Goal: Task Accomplishment & Management: Manage account settings

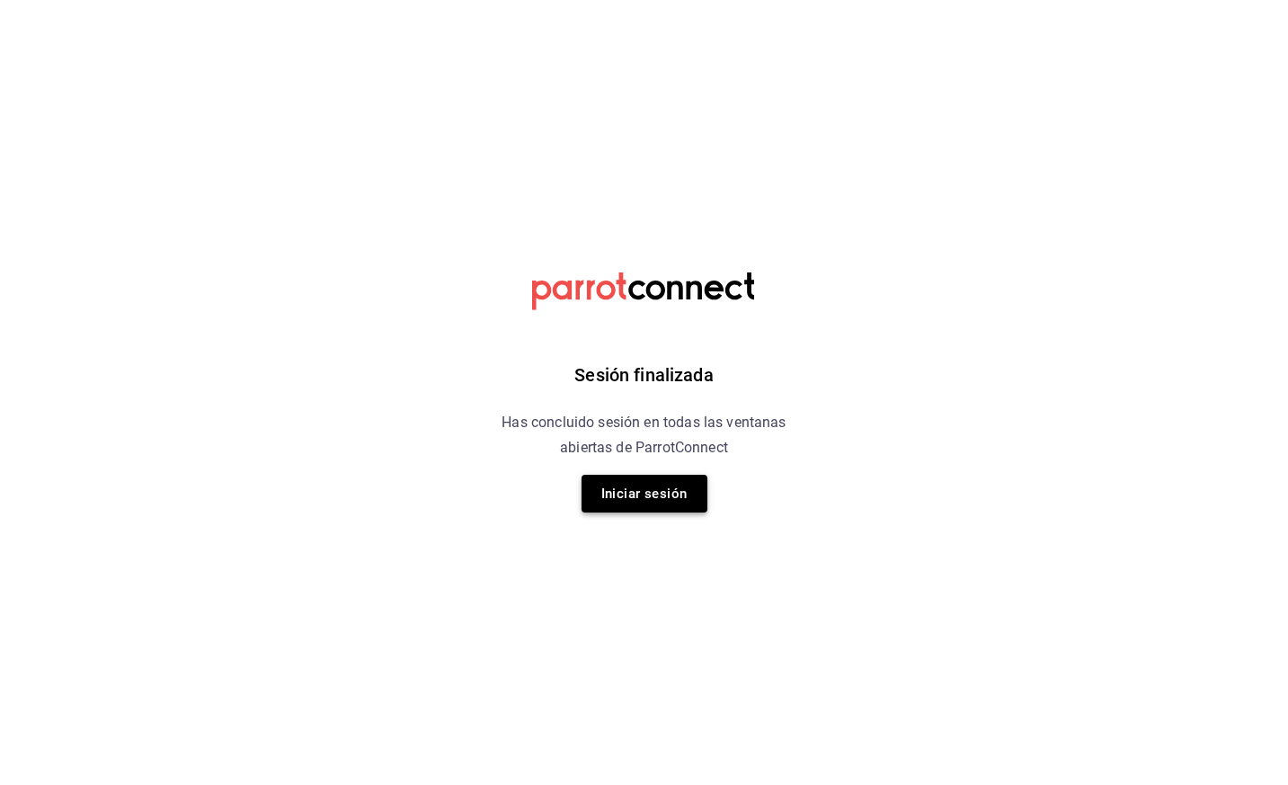
click at [651, 494] on button "Iniciar sesión" at bounding box center [645, 494] width 126 height 38
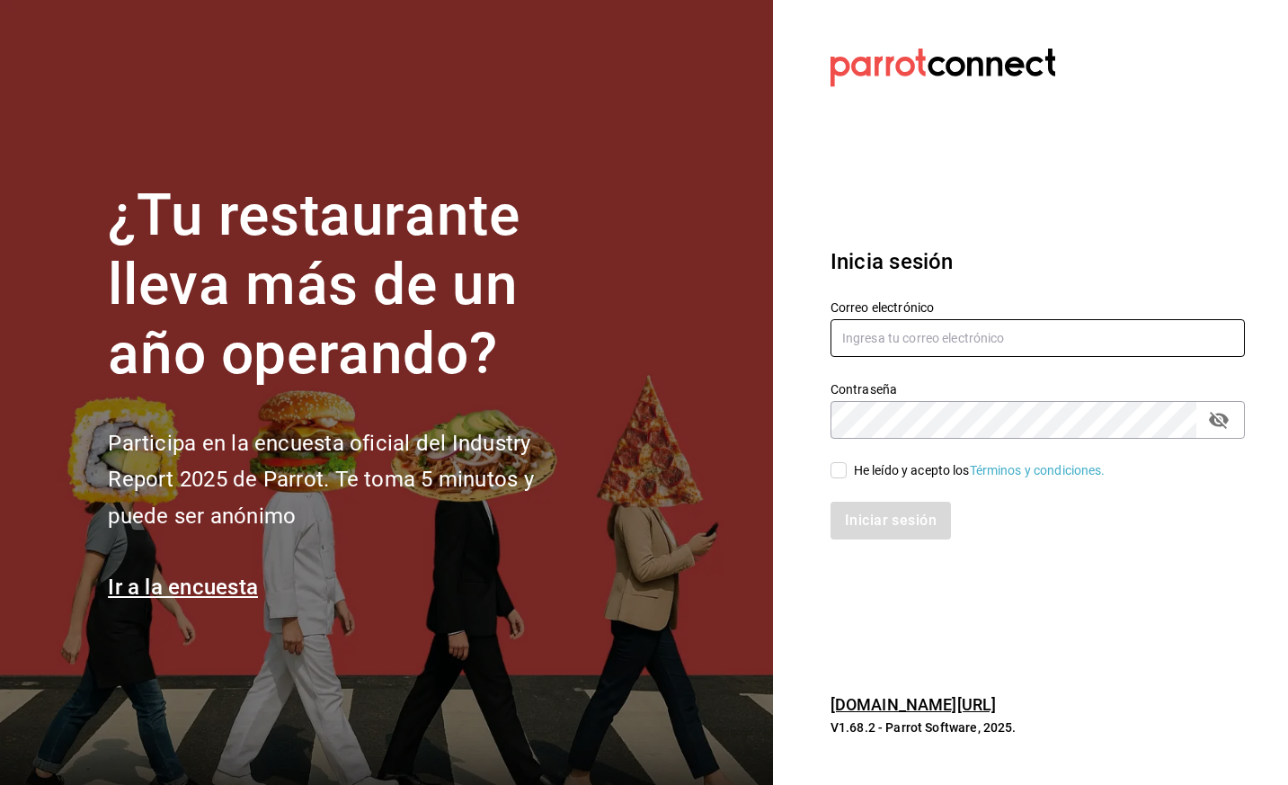
type input "[EMAIL_ADDRESS][DOMAIN_NAME]"
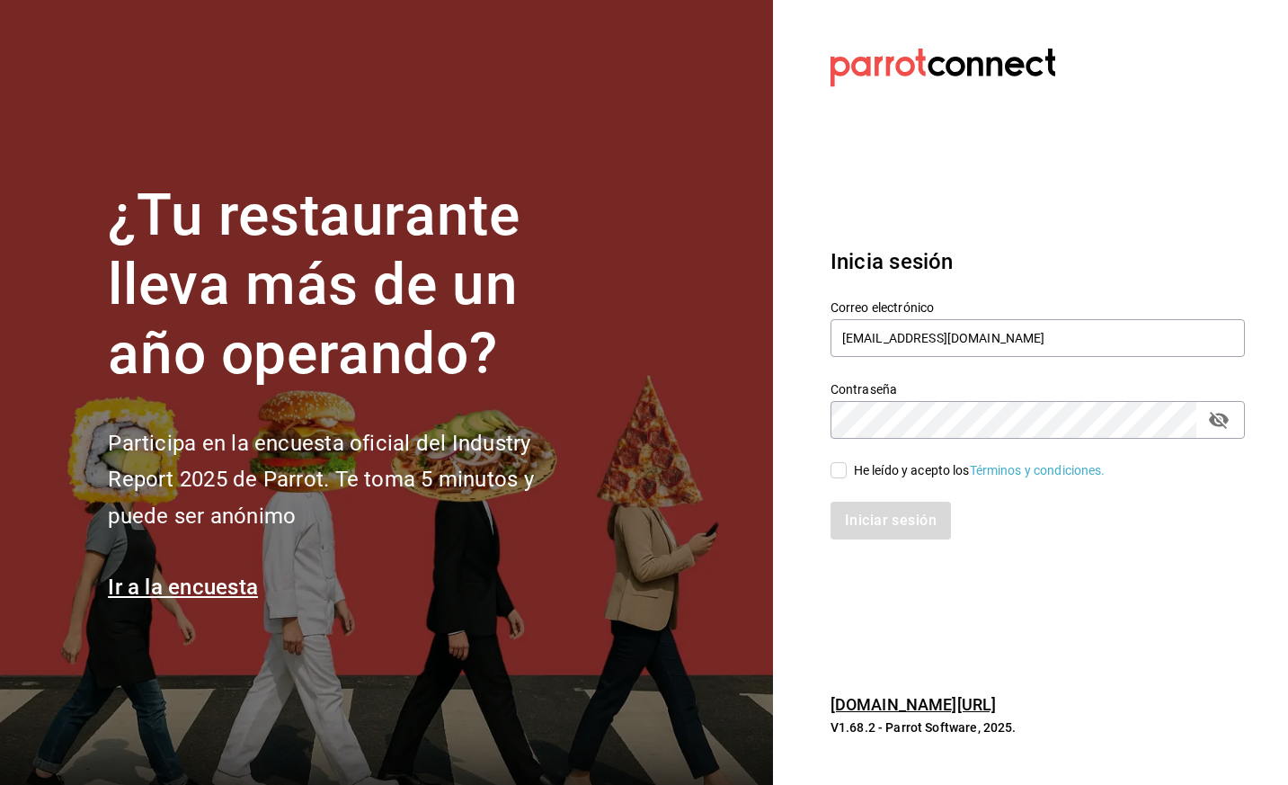
click at [912, 481] on div "Iniciar sesión" at bounding box center [1027, 509] width 436 height 59
click at [924, 457] on div "He leído y acepto los Términos y condiciones." at bounding box center [1027, 459] width 436 height 41
click at [916, 462] on div "He leído y acepto los Términos y condiciones." at bounding box center [980, 470] width 252 height 19
click at [847, 462] on input "He leído y acepto los Términos y condiciones." at bounding box center [838, 470] width 16 height 16
checkbox input "true"
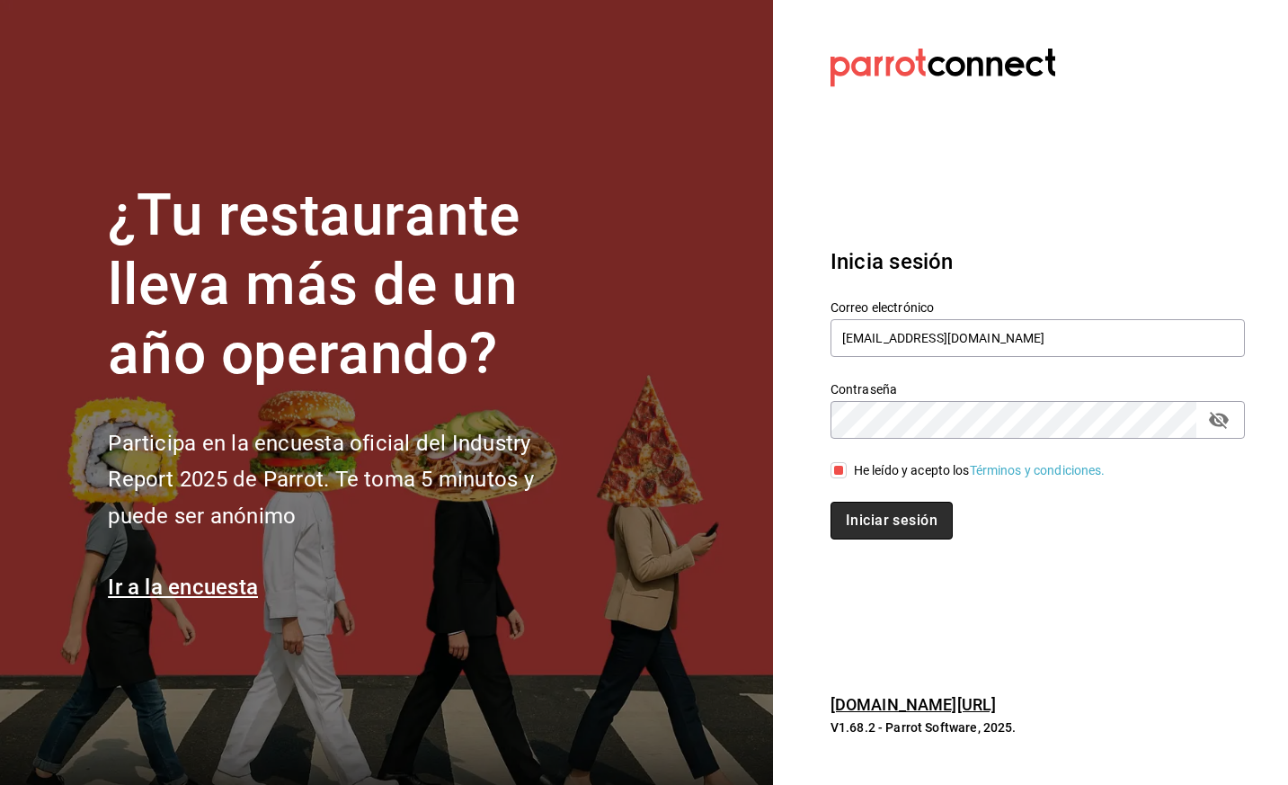
click at [887, 502] on button "Iniciar sesión" at bounding box center [891, 521] width 122 height 38
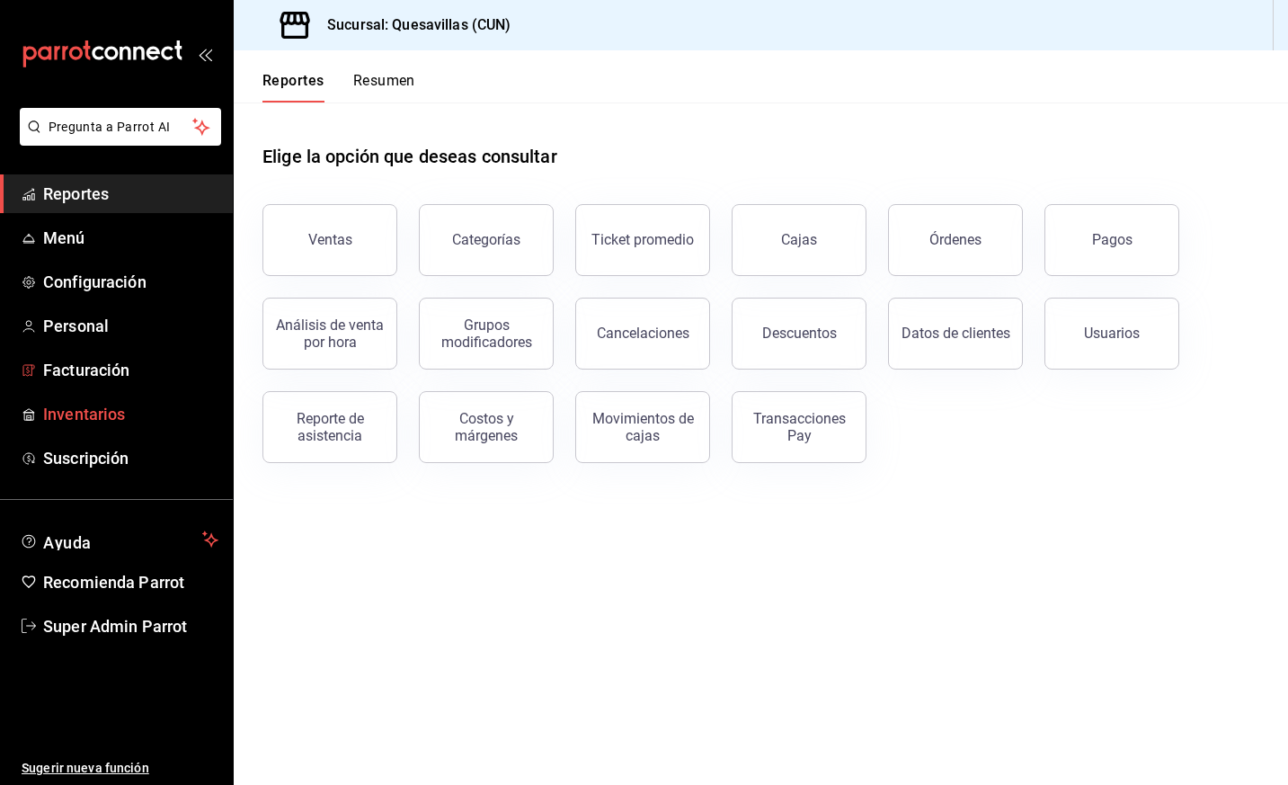
click at [91, 411] on span "Inventarios" at bounding box center [130, 414] width 175 height 24
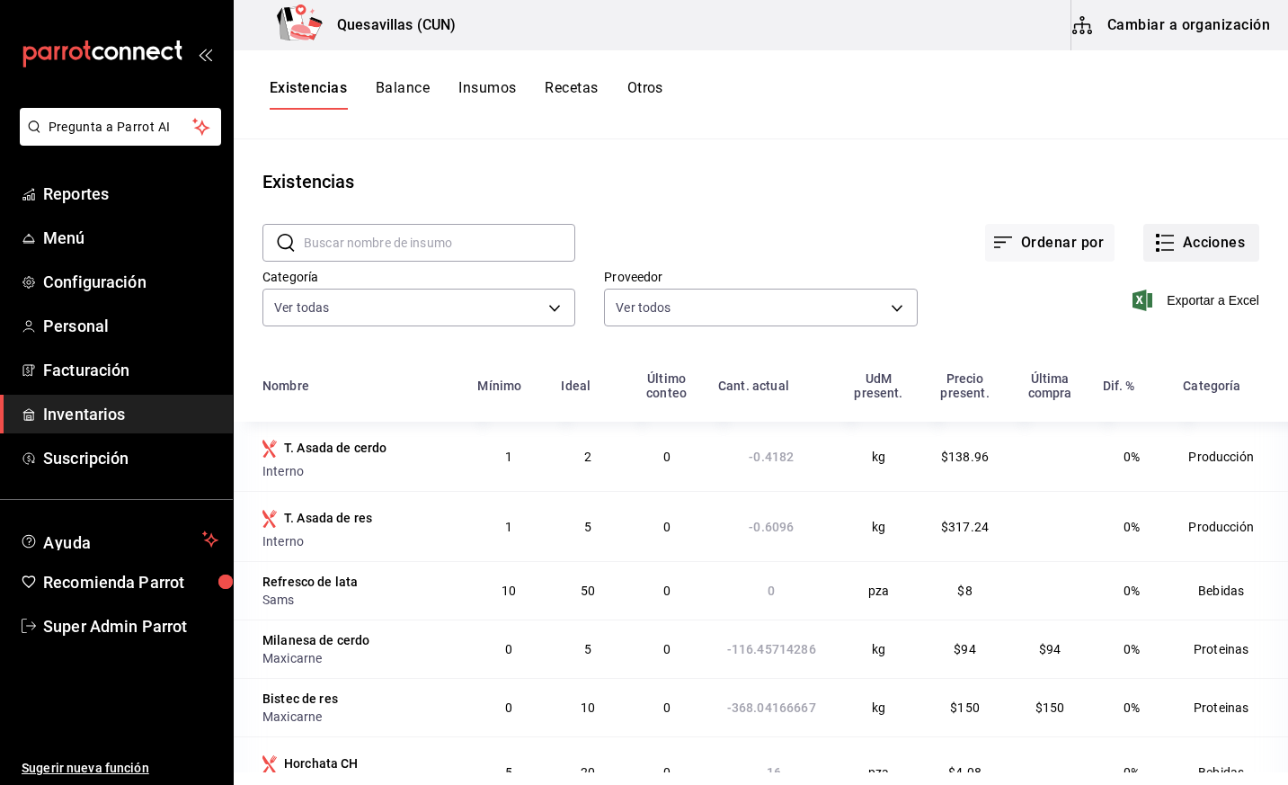
click at [1176, 235] on button "Acciones" at bounding box center [1201, 243] width 116 height 38
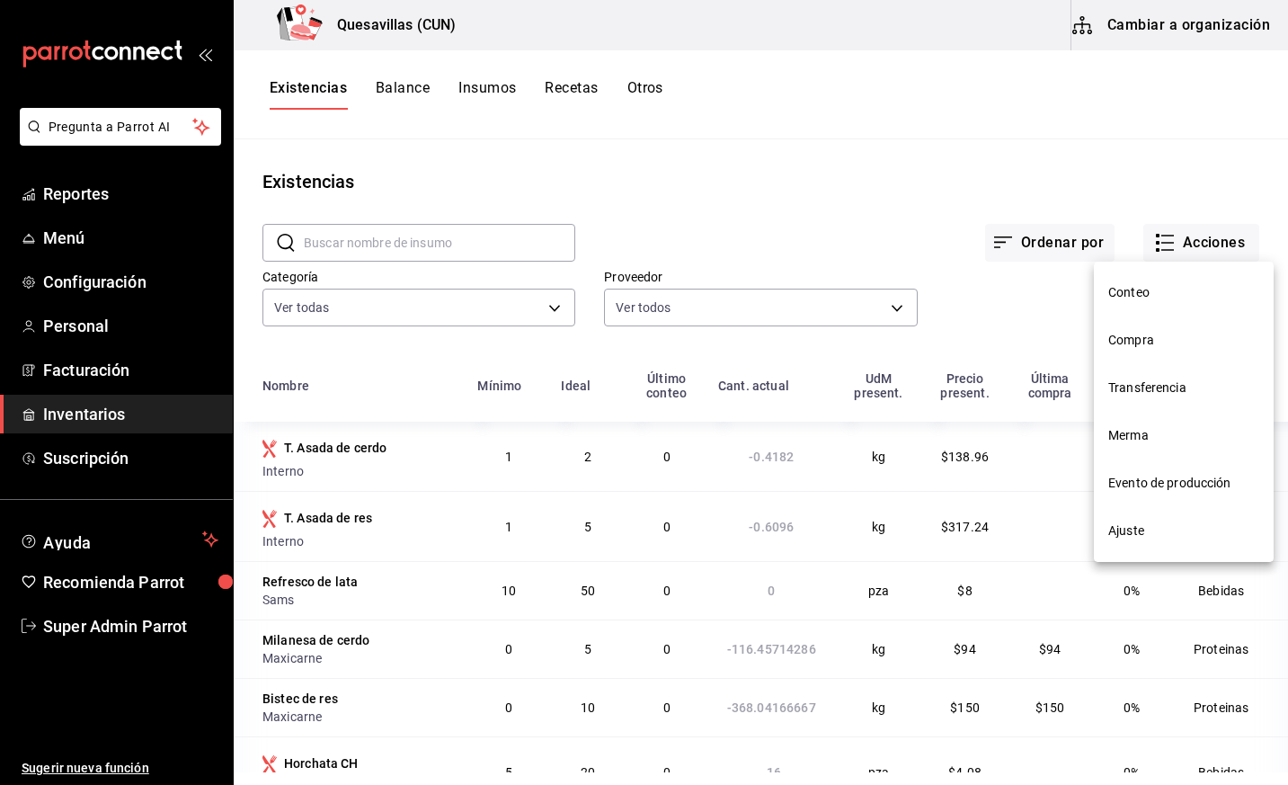
click at [53, 189] on div at bounding box center [644, 392] width 1288 height 785
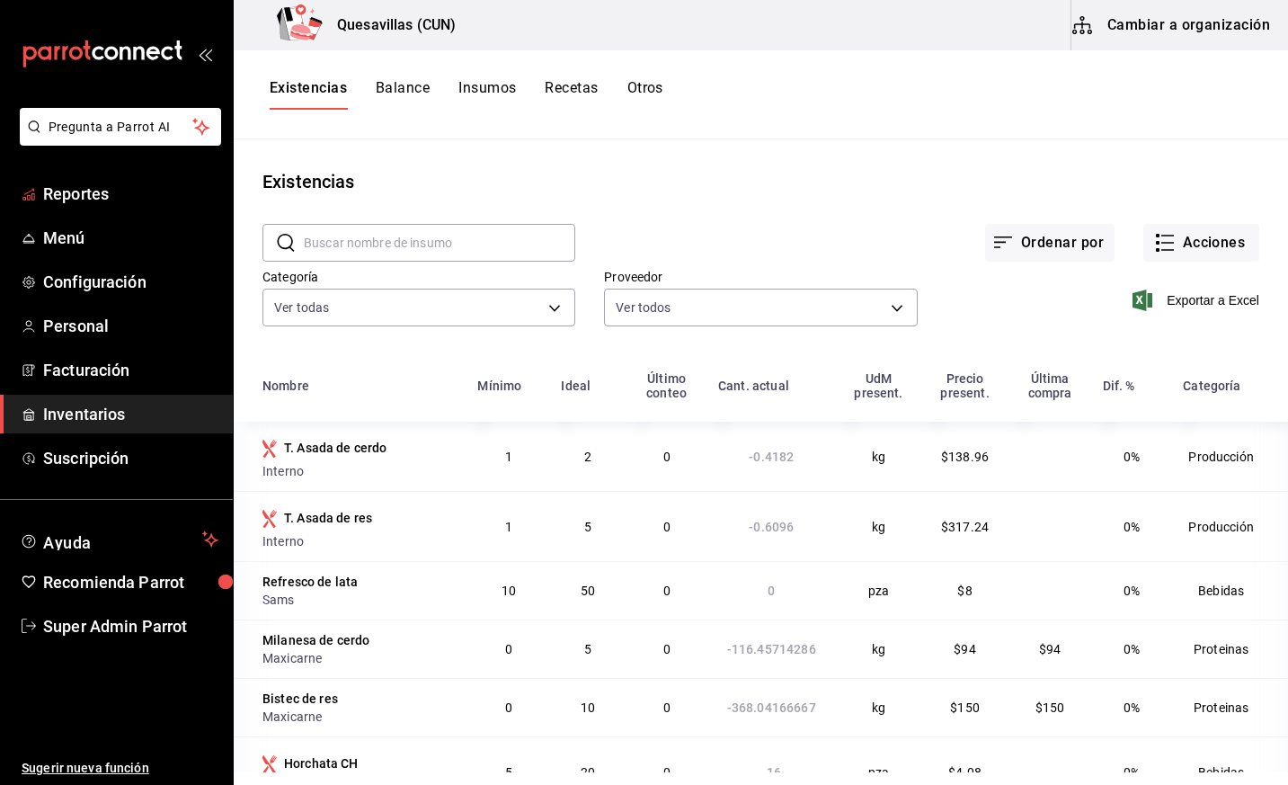
click at [53, 189] on span "Reportes" at bounding box center [130, 194] width 175 height 24
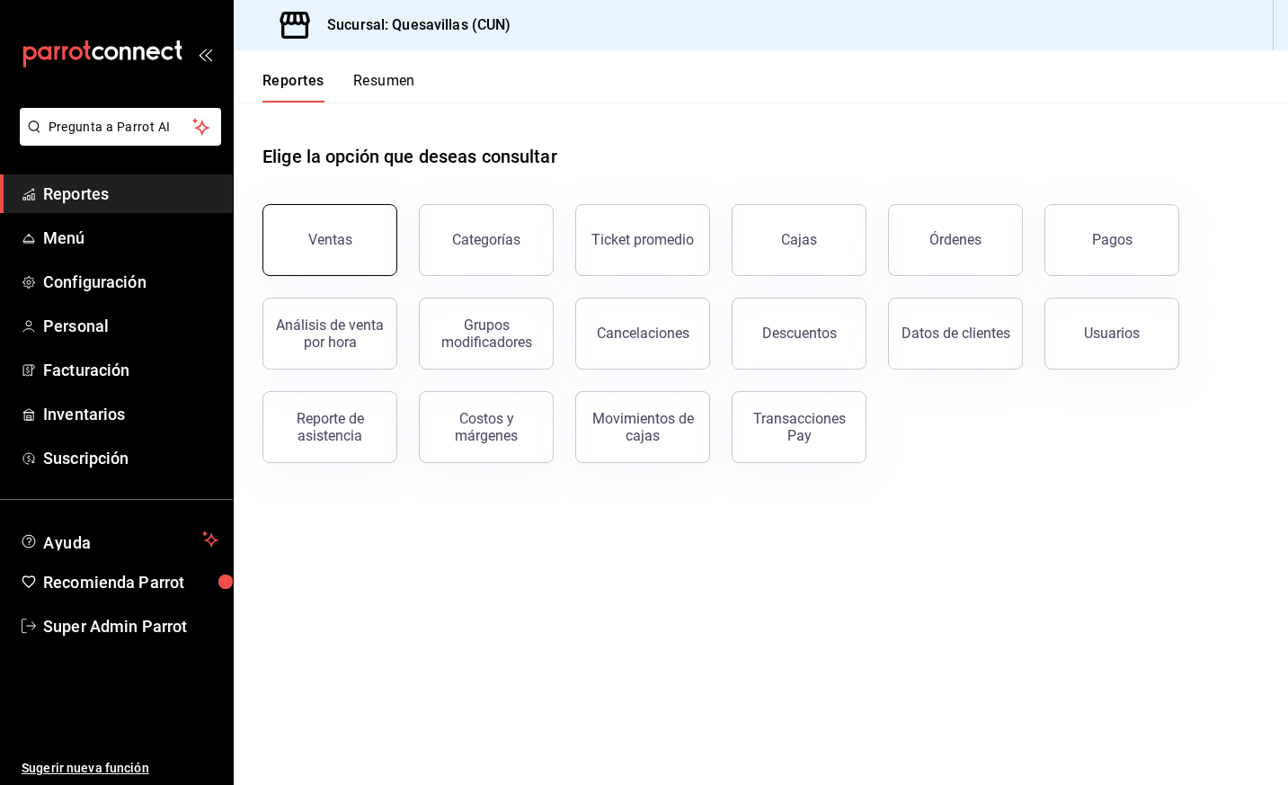
click at [279, 241] on button "Ventas" at bounding box center [329, 240] width 135 height 72
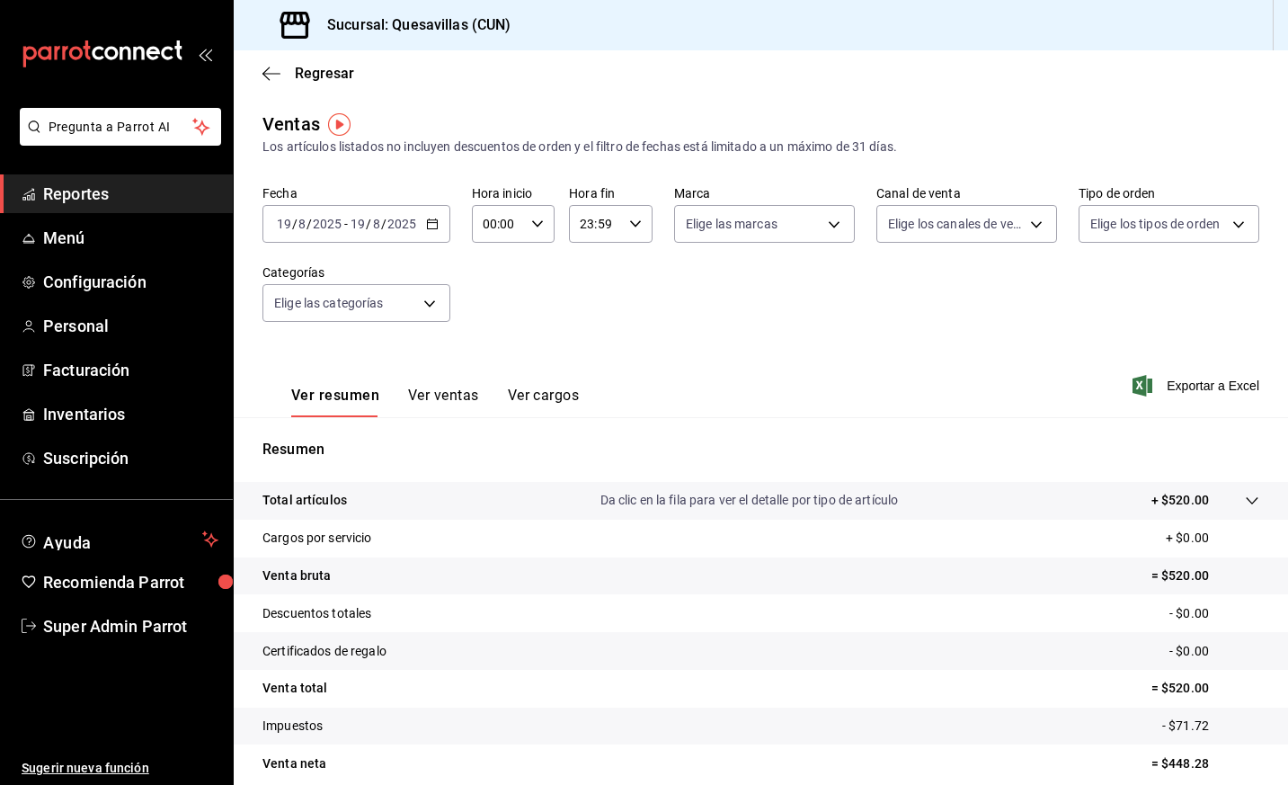
click at [422, 399] on button "Ver ventas" at bounding box center [443, 401] width 71 height 31
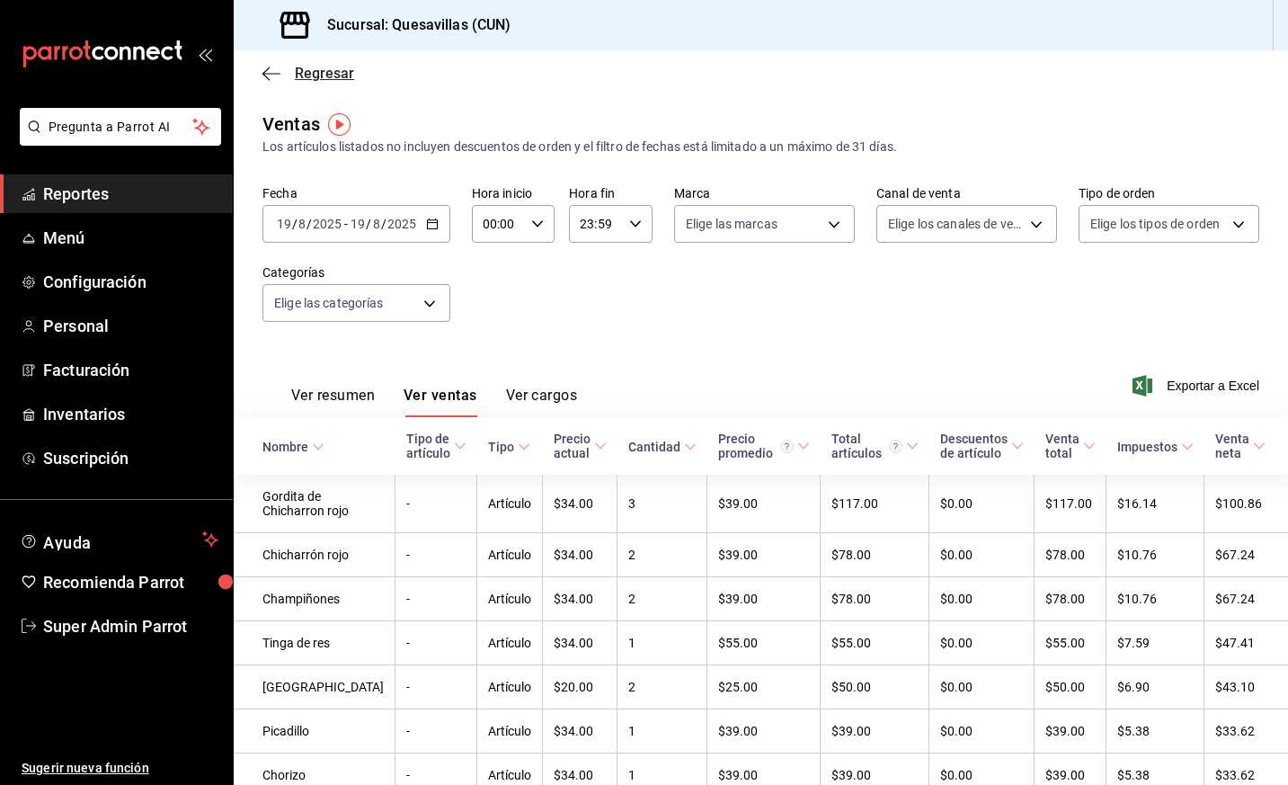
click at [268, 77] on icon "button" at bounding box center [265, 73] width 7 height 13
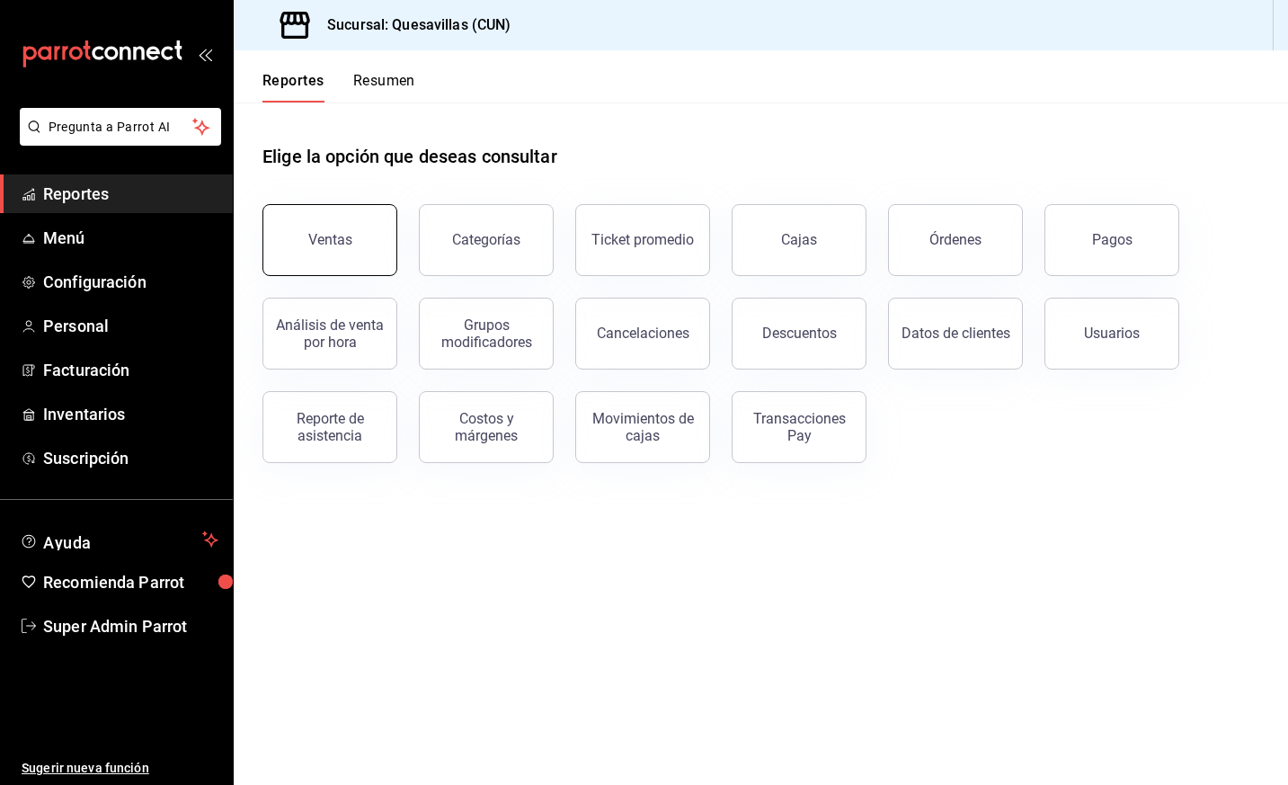
click at [333, 259] on button "Ventas" at bounding box center [329, 240] width 135 height 72
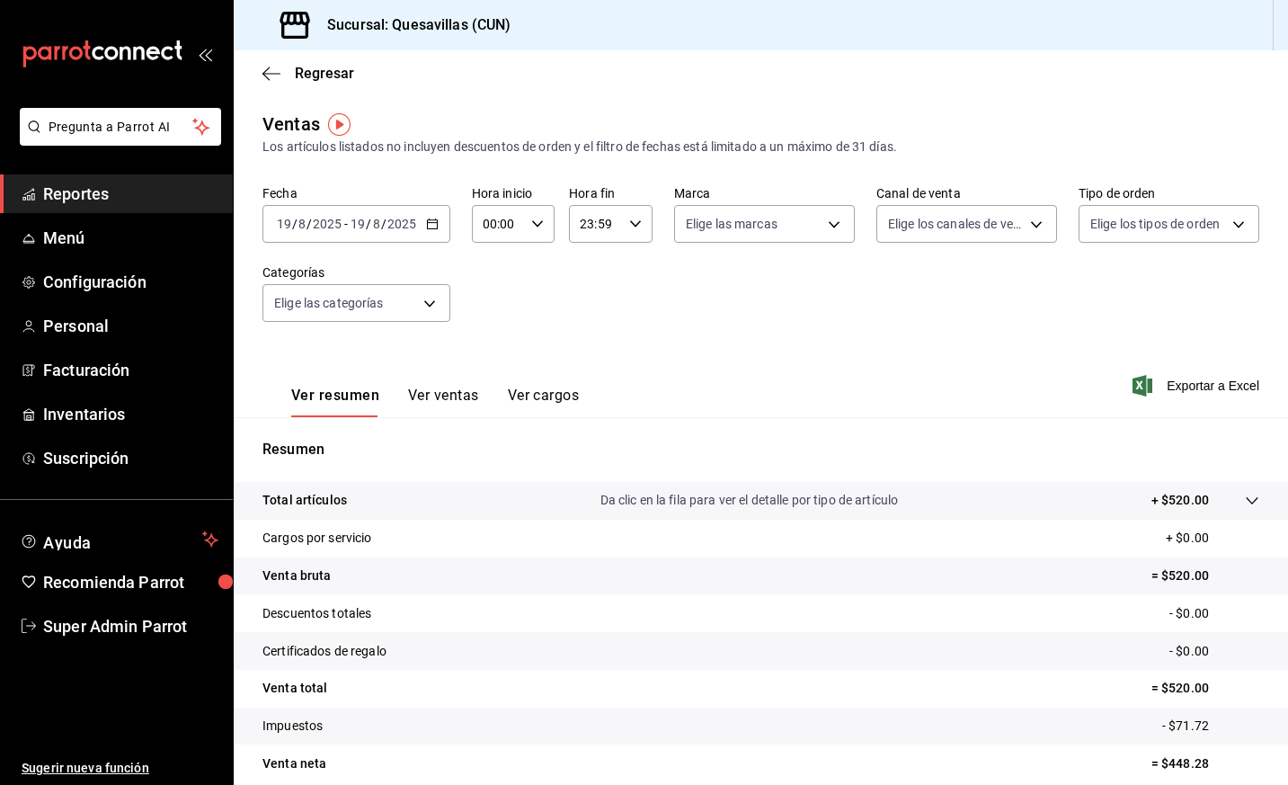
click at [431, 393] on button "Ver ventas" at bounding box center [443, 401] width 71 height 31
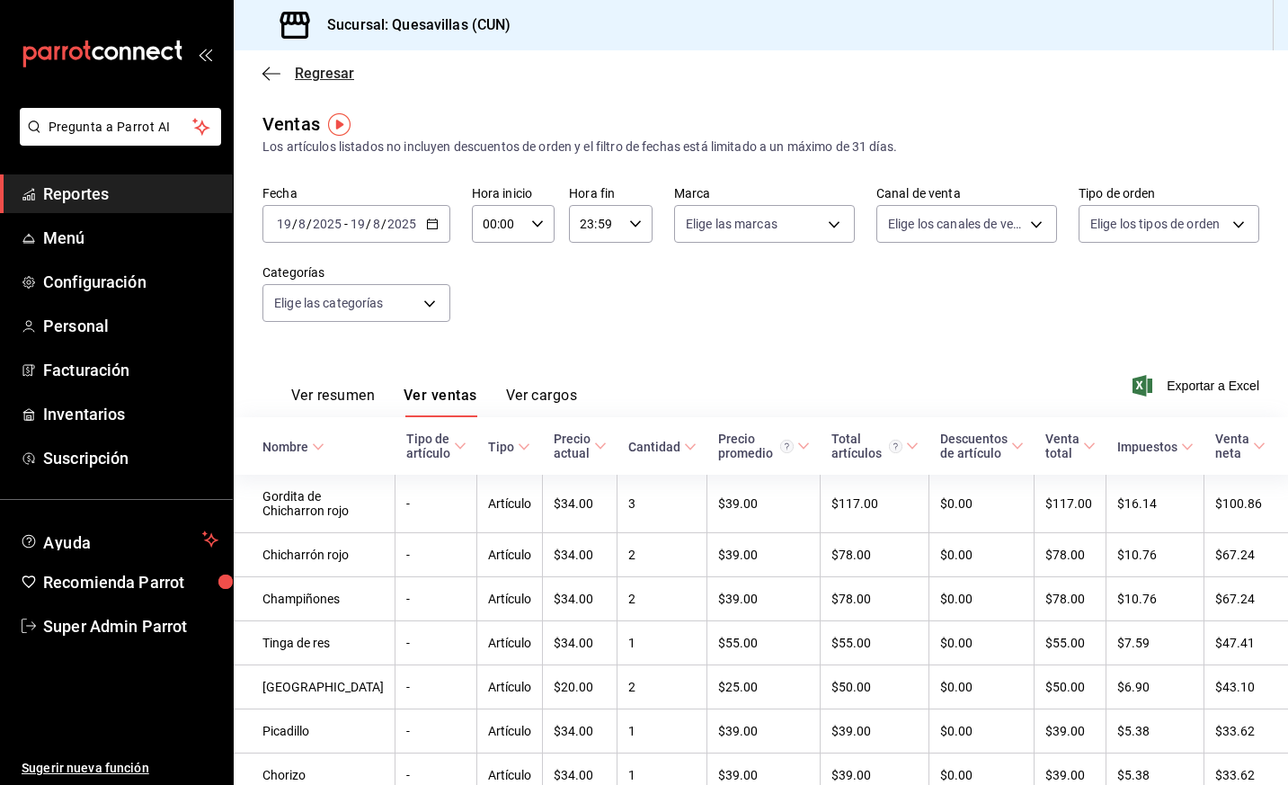
click at [263, 80] on icon "button" at bounding box center [271, 74] width 18 height 16
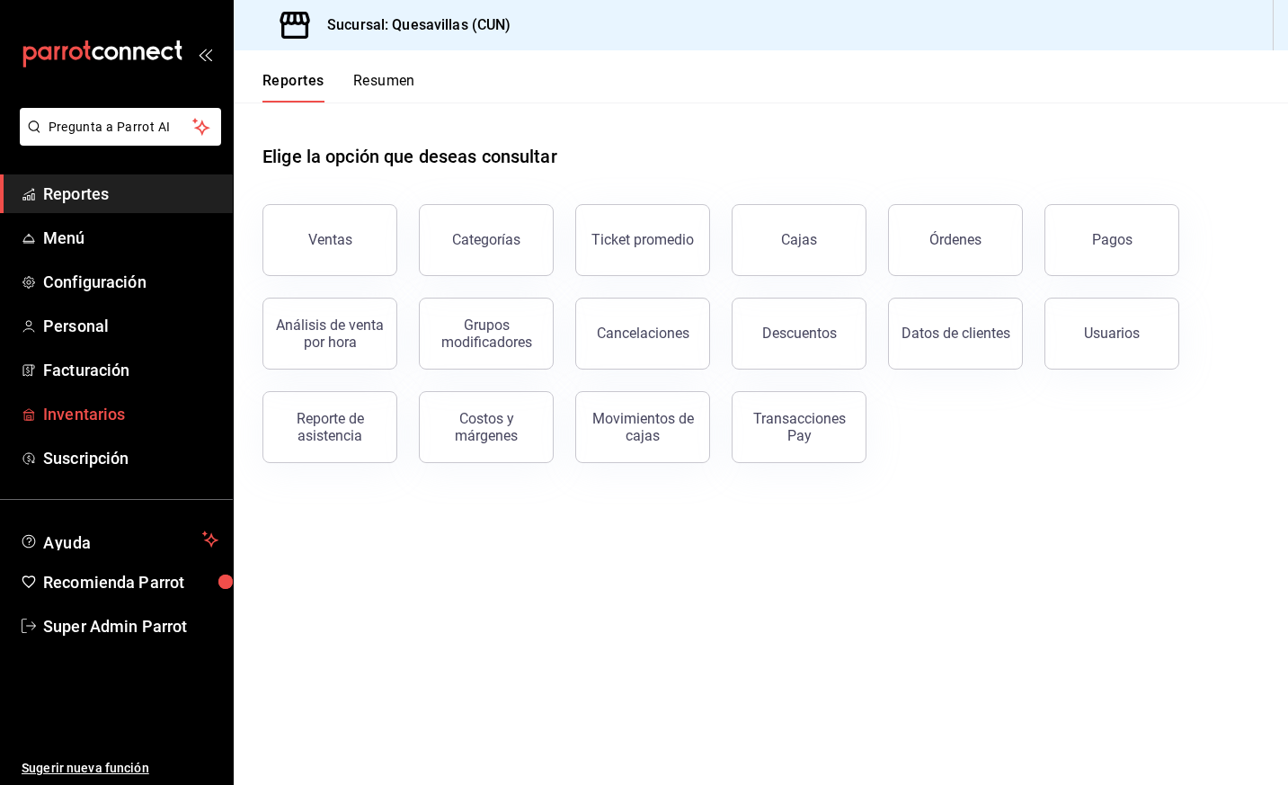
click at [127, 410] on span "Inventarios" at bounding box center [130, 414] width 175 height 24
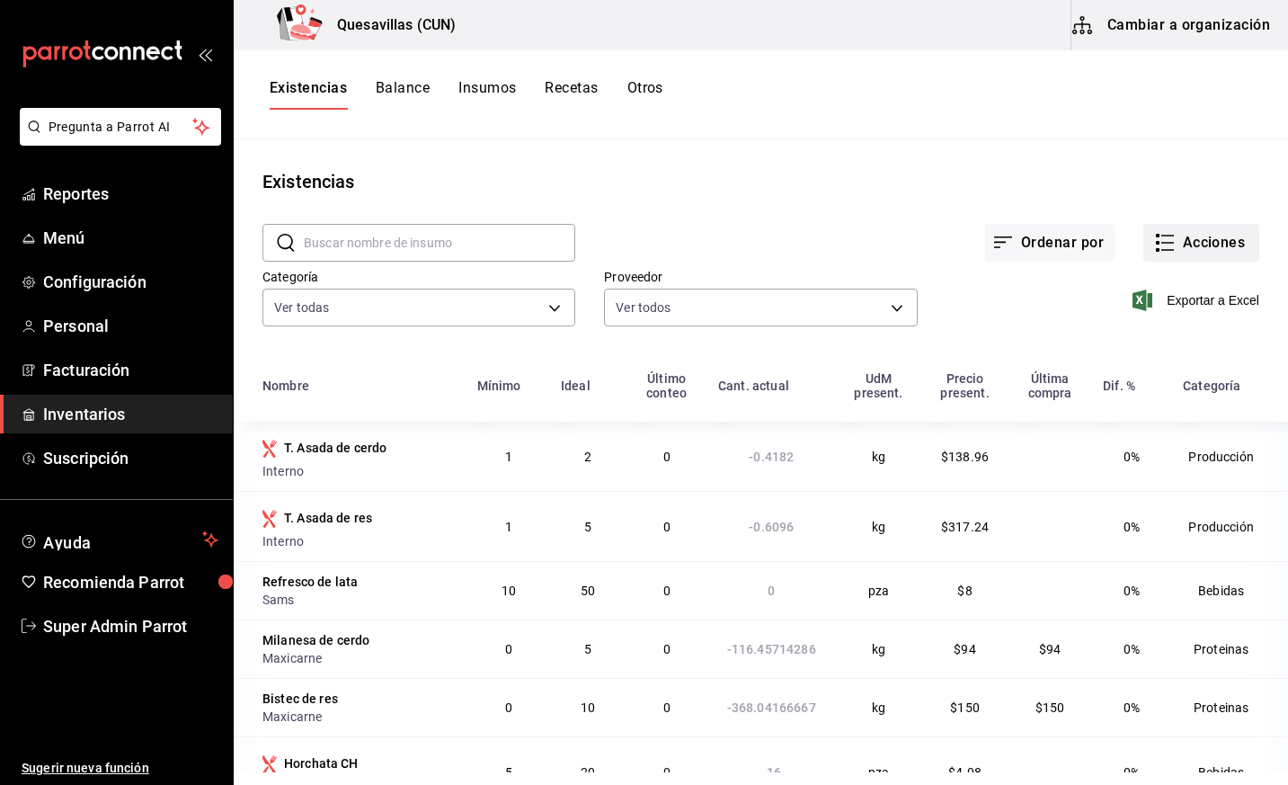
click at [1221, 243] on button "Acciones" at bounding box center [1201, 243] width 116 height 38
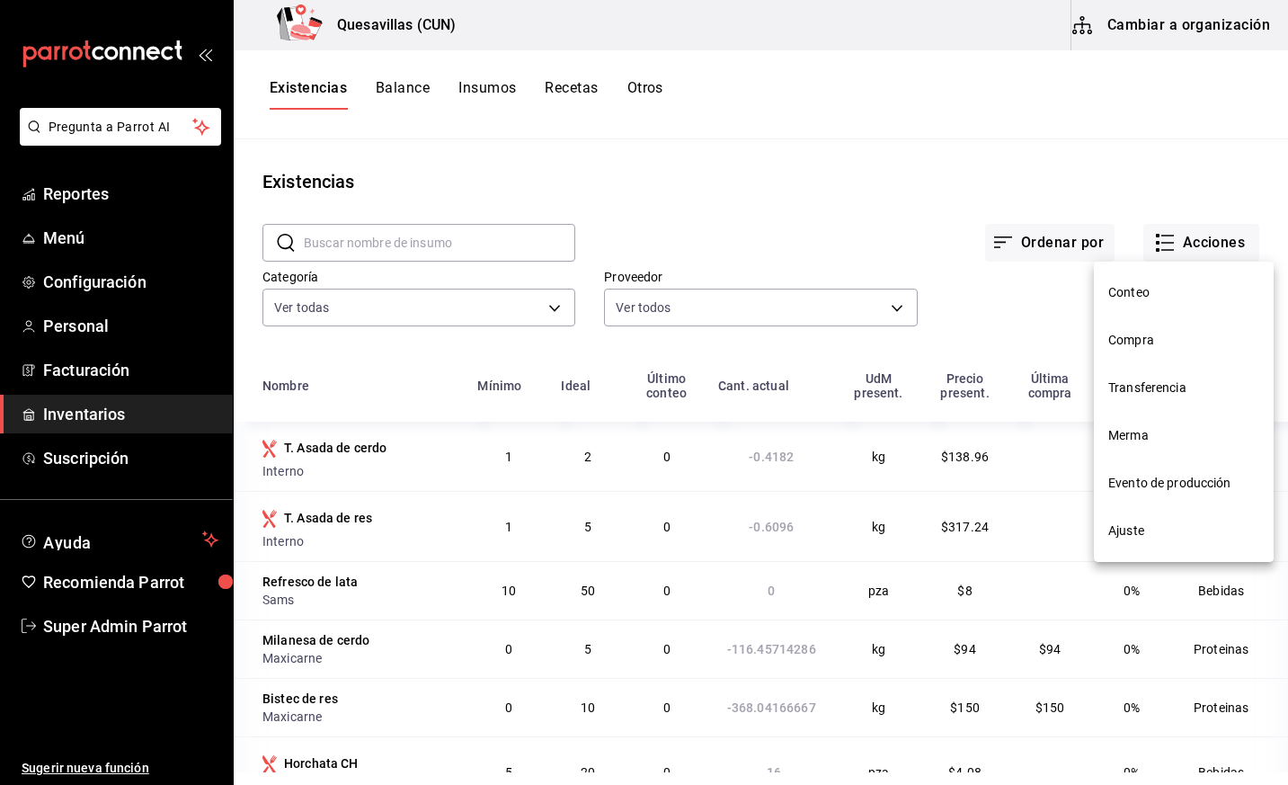
click at [1141, 520] on li "Ajuste" at bounding box center [1184, 531] width 180 height 48
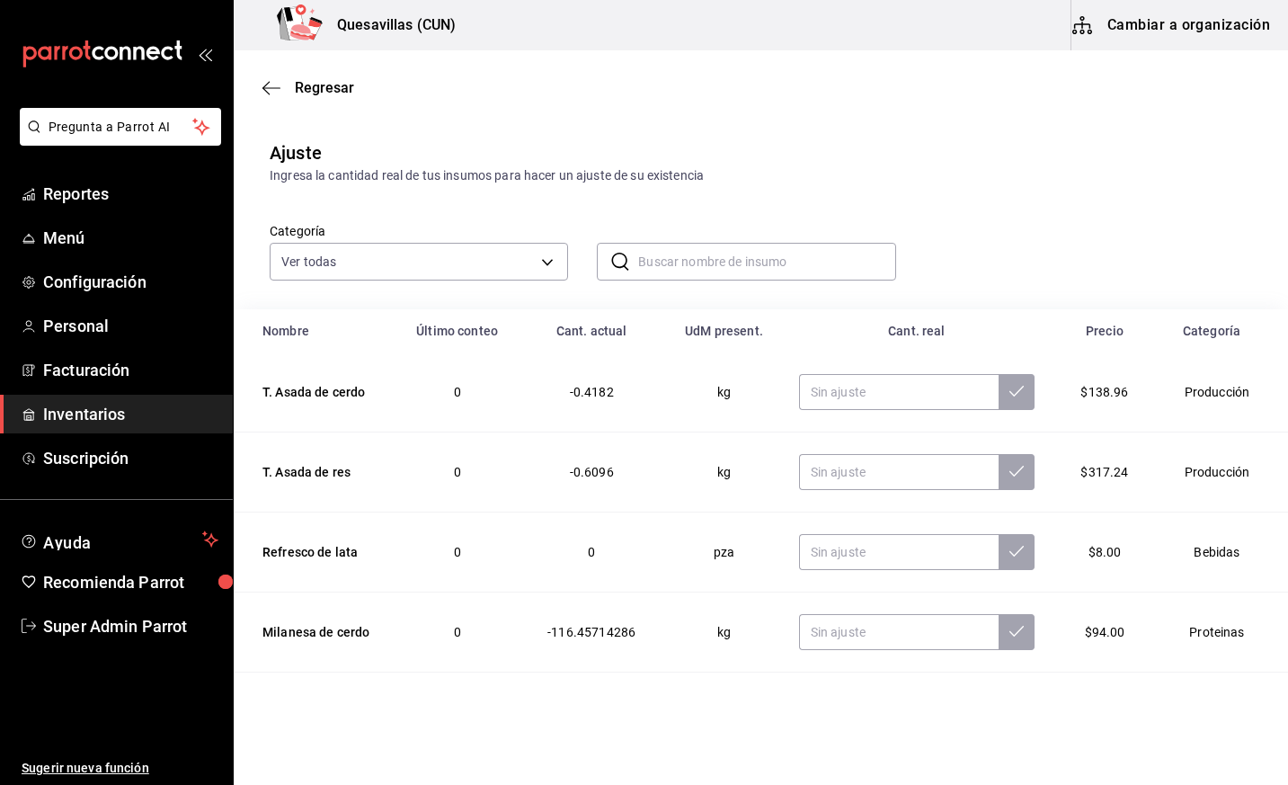
click at [658, 265] on input "text" at bounding box center [766, 262] width 257 height 36
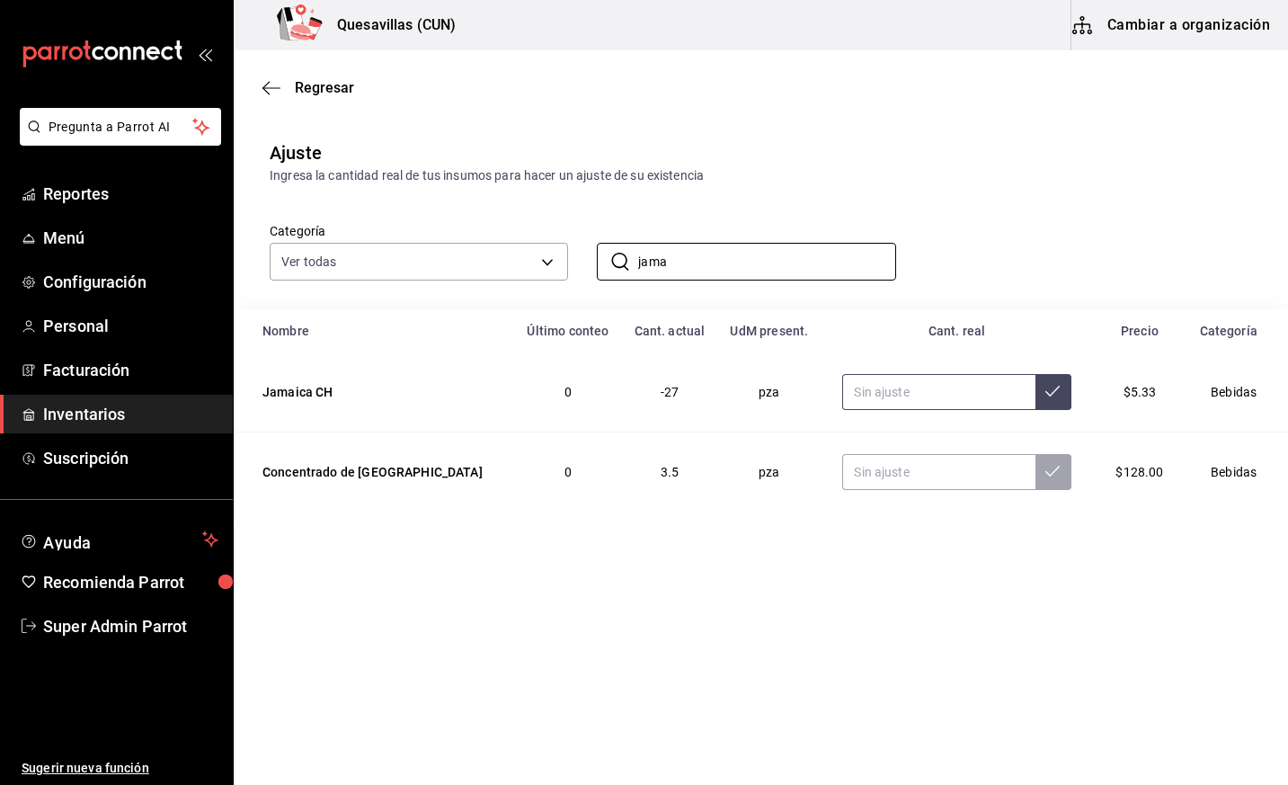
type input "jama"
click at [858, 402] on input "text" at bounding box center [938, 392] width 192 height 36
type input "6.00"
click at [686, 248] on input "jama" at bounding box center [766, 262] width 257 height 36
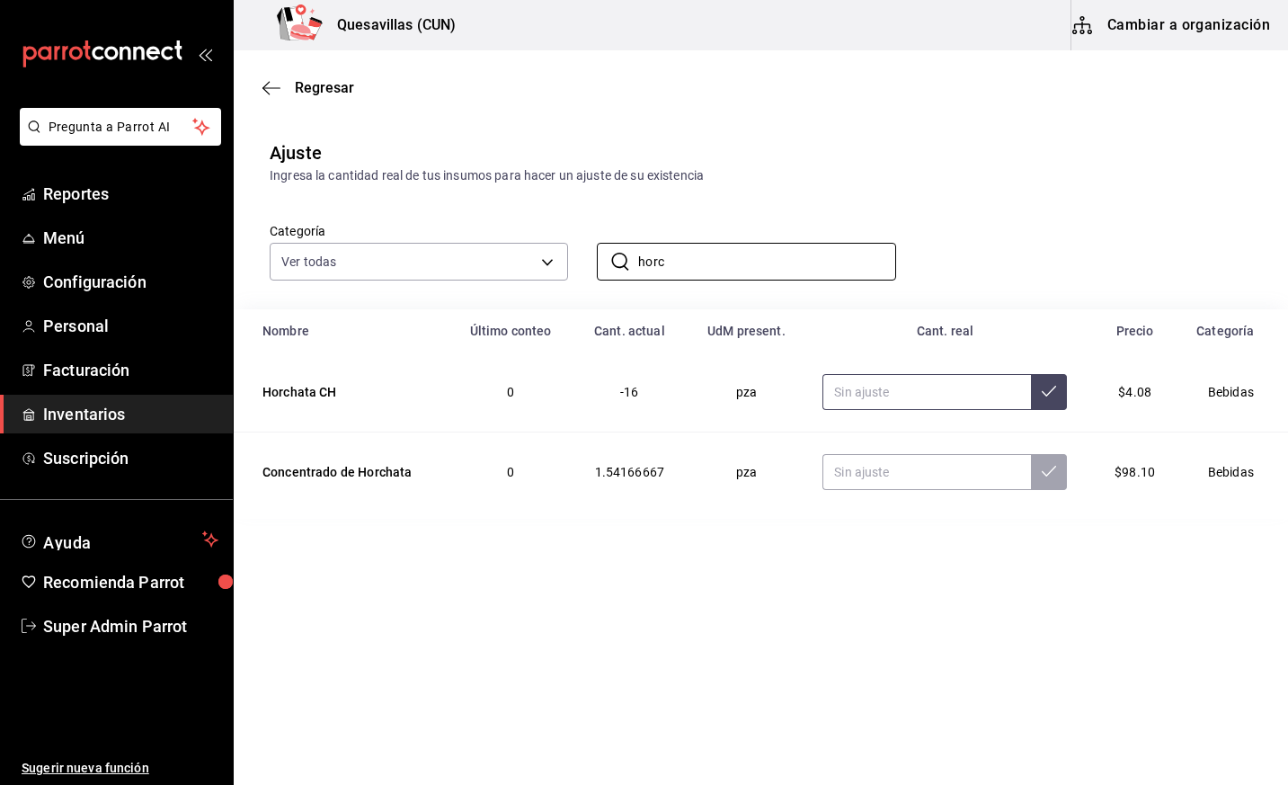
type input "horc"
click at [947, 396] on input "text" at bounding box center [926, 392] width 209 height 36
type input "8.00"
click at [745, 258] on input "horc" at bounding box center [766, 262] width 257 height 36
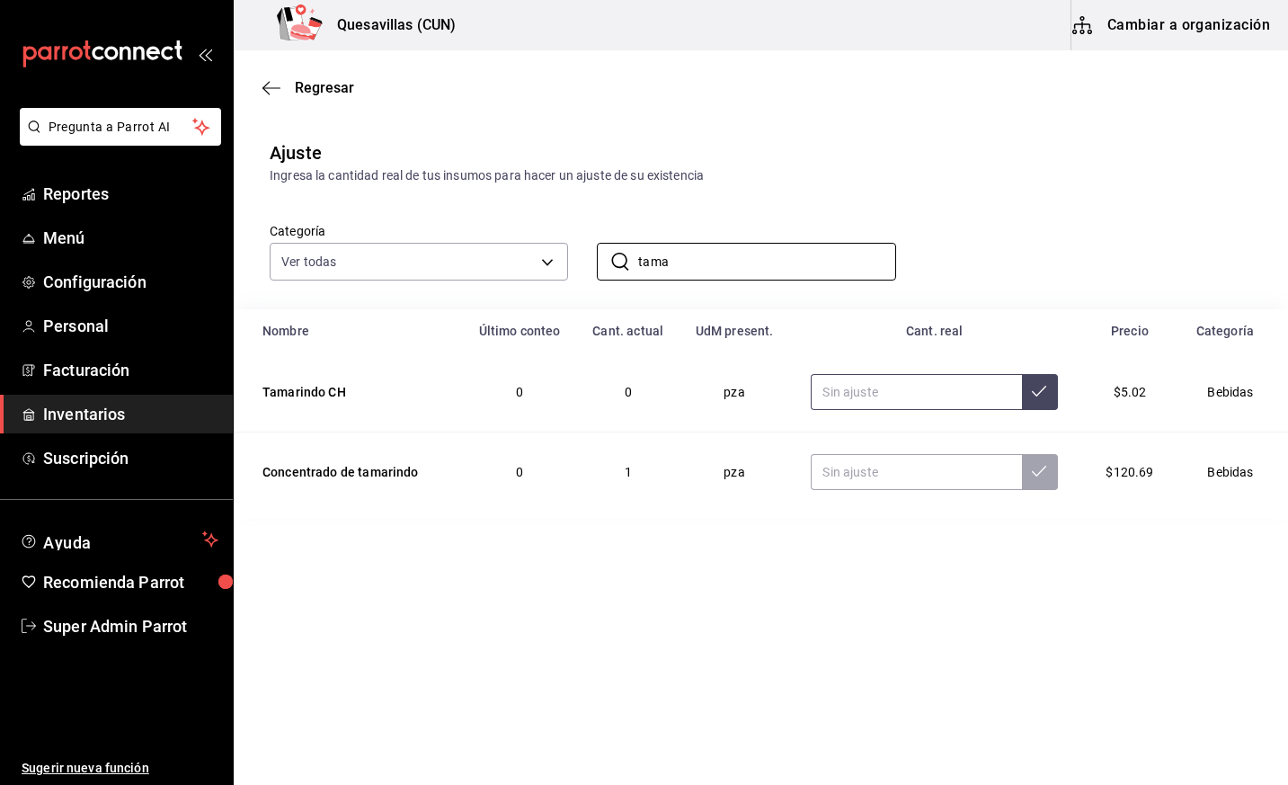
type input "tama"
click at [869, 401] on input "text" at bounding box center [916, 392] width 210 height 36
type input "11.00"
click at [714, 265] on input "tama" at bounding box center [766, 262] width 257 height 36
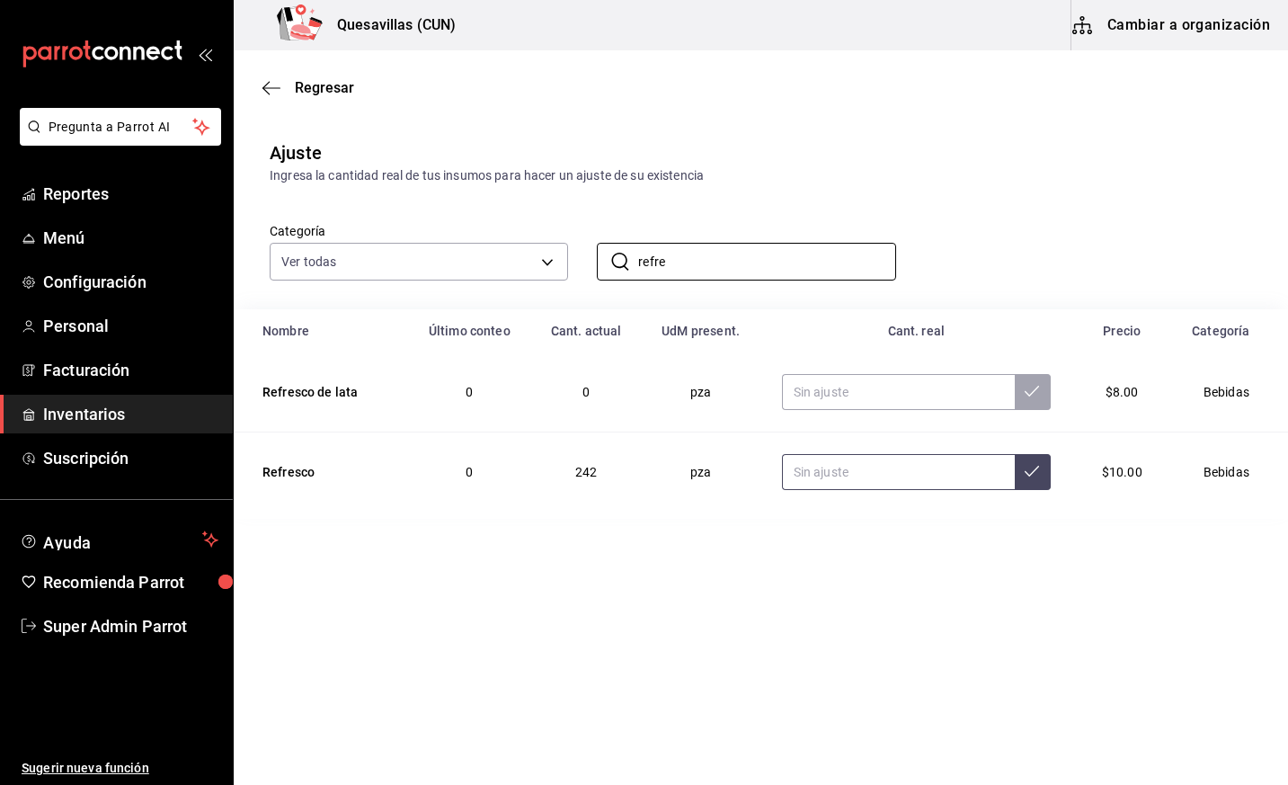
type input "refre"
click at [903, 489] on input "text" at bounding box center [898, 472] width 233 height 36
type input "323.00"
click at [747, 264] on input "refre" at bounding box center [766, 262] width 257 height 36
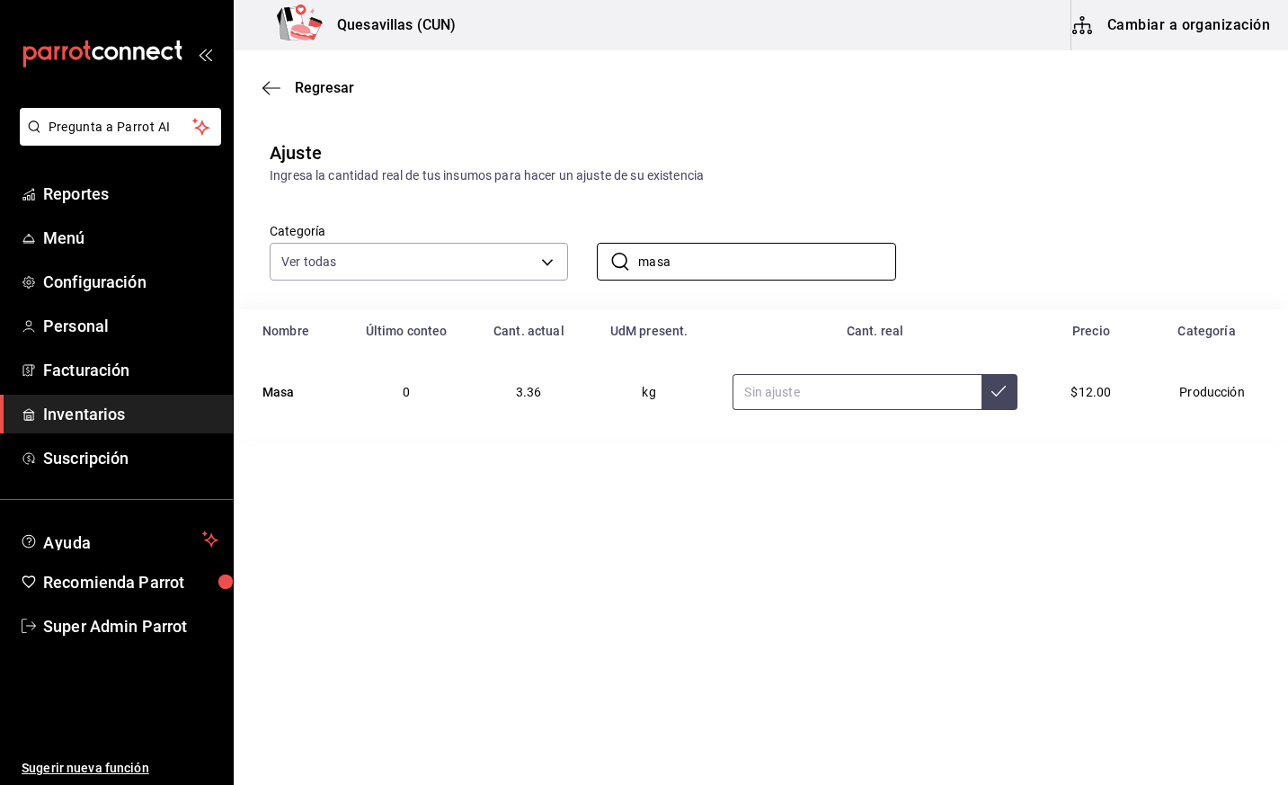
type input "masa"
click at [854, 393] on input "text" at bounding box center [856, 392] width 248 height 36
type input "2.00"
type input "10.00"
click at [839, 268] on input "masa" at bounding box center [766, 262] width 257 height 36
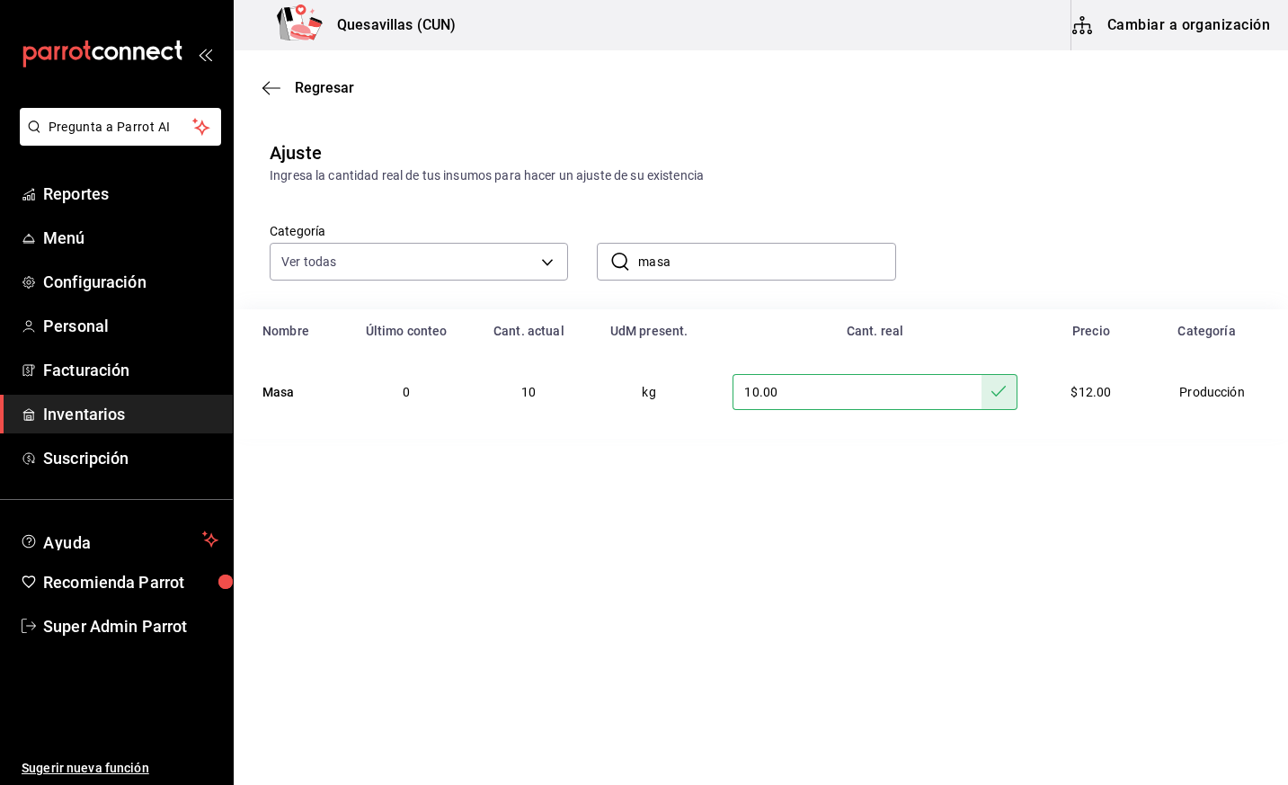
click at [839, 268] on input "masa" at bounding box center [766, 262] width 257 height 36
type input "queso"
click at [791, 383] on input "text" at bounding box center [858, 392] width 248 height 36
type input "21.00"
click at [627, 433] on table "Nombre Último conteo Cant. actual UdM present. Cant. real Precio Categoría Ques…" at bounding box center [761, 373] width 1054 height 129
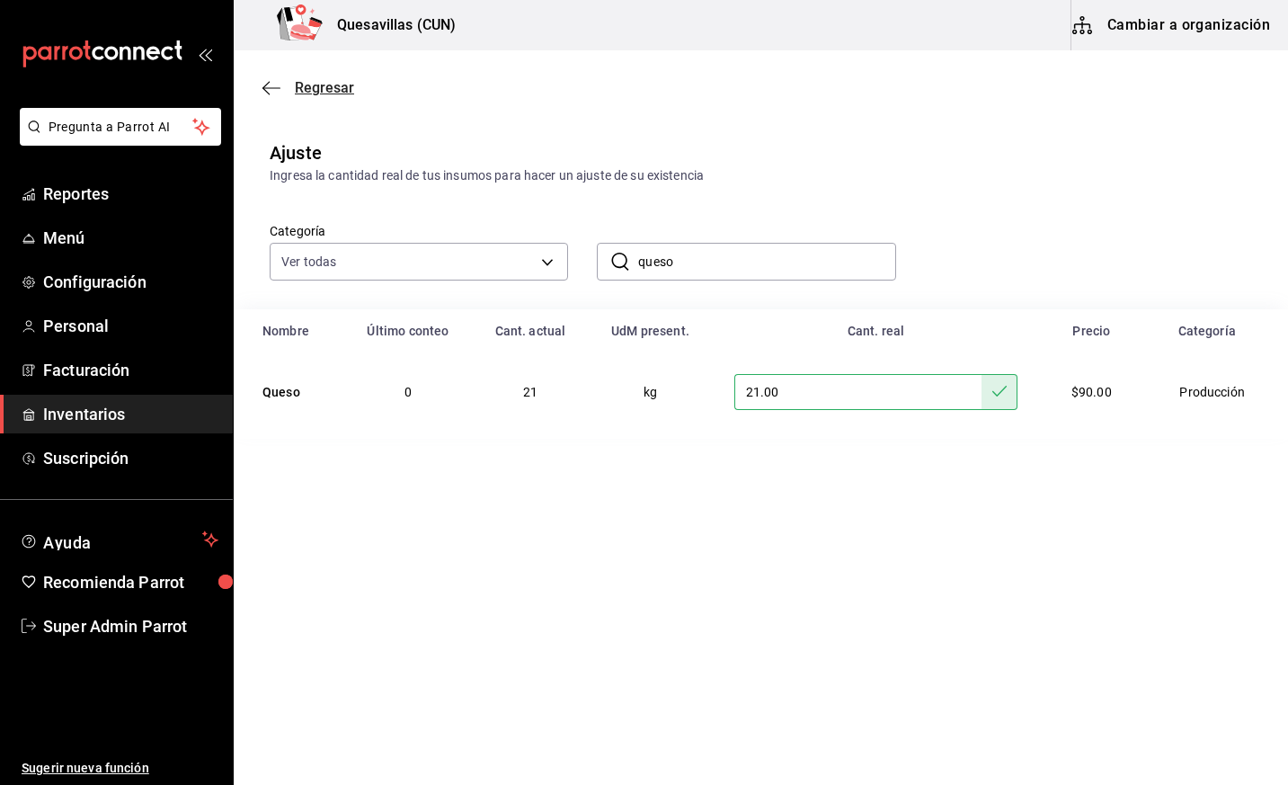
click at [276, 87] on icon "button" at bounding box center [271, 87] width 18 height 1
